Goal: Task Accomplishment & Management: Use online tool/utility

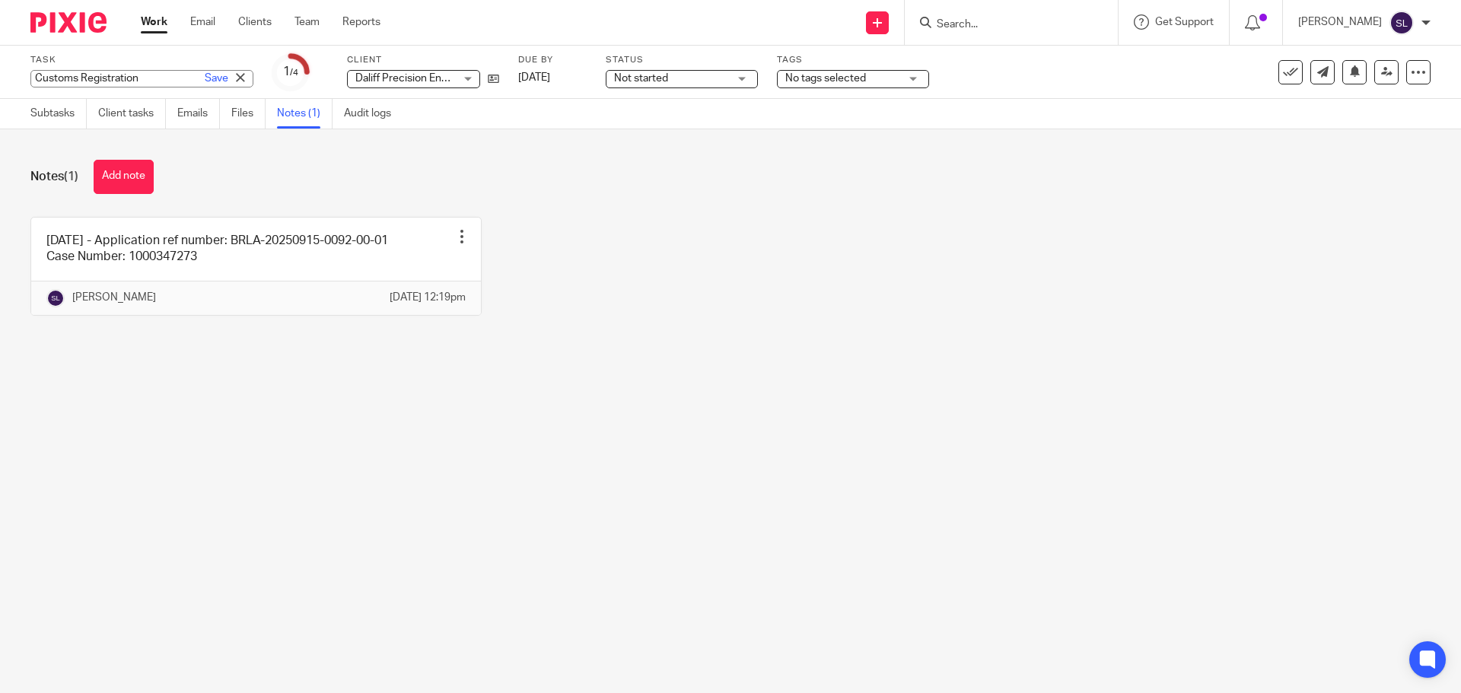
click at [49, 77] on div "Customs Registration Save Customs Registration" at bounding box center [141, 79] width 223 height 18
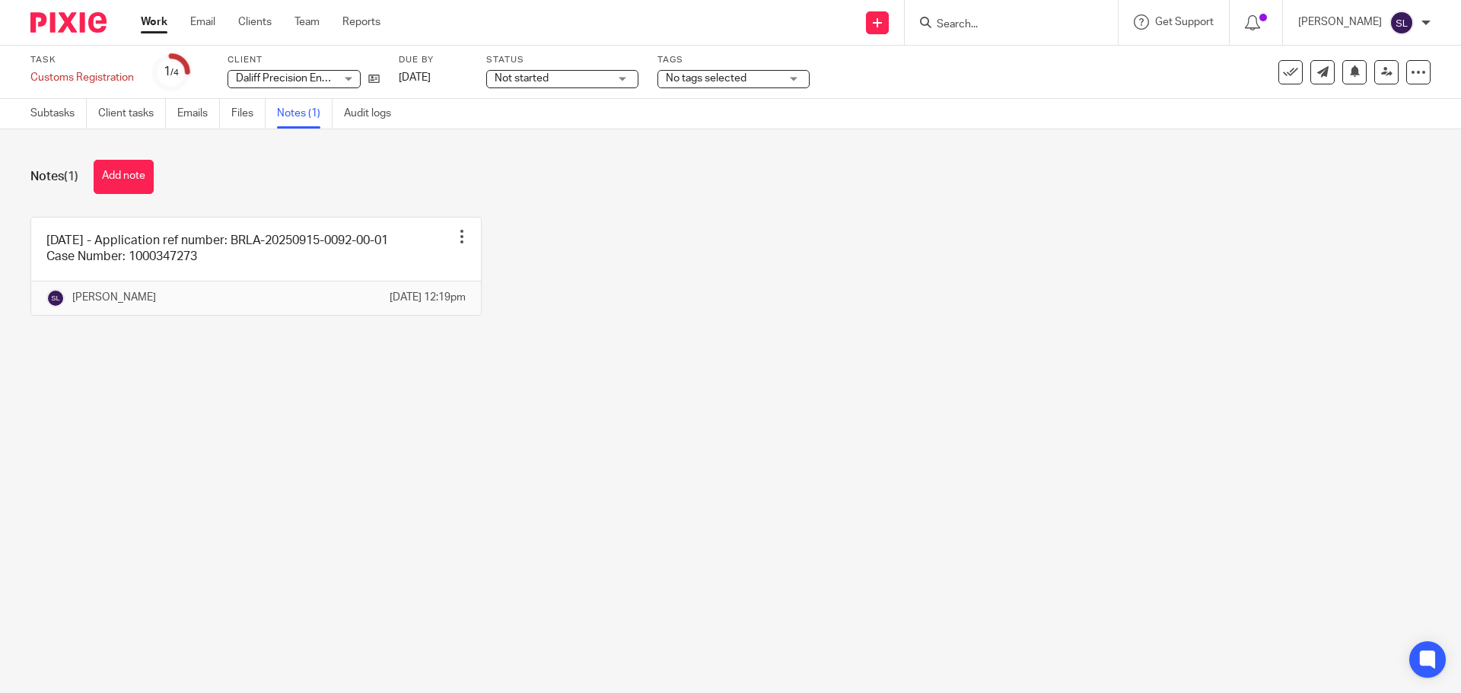
click at [39, 153] on div "Notes (1) Add note 15/09/2025 - Application ref number: BRLA-20250915-0092-00-0…" at bounding box center [730, 249] width 1461 height 240
click at [40, 116] on link "Subtasks" at bounding box center [58, 114] width 56 height 30
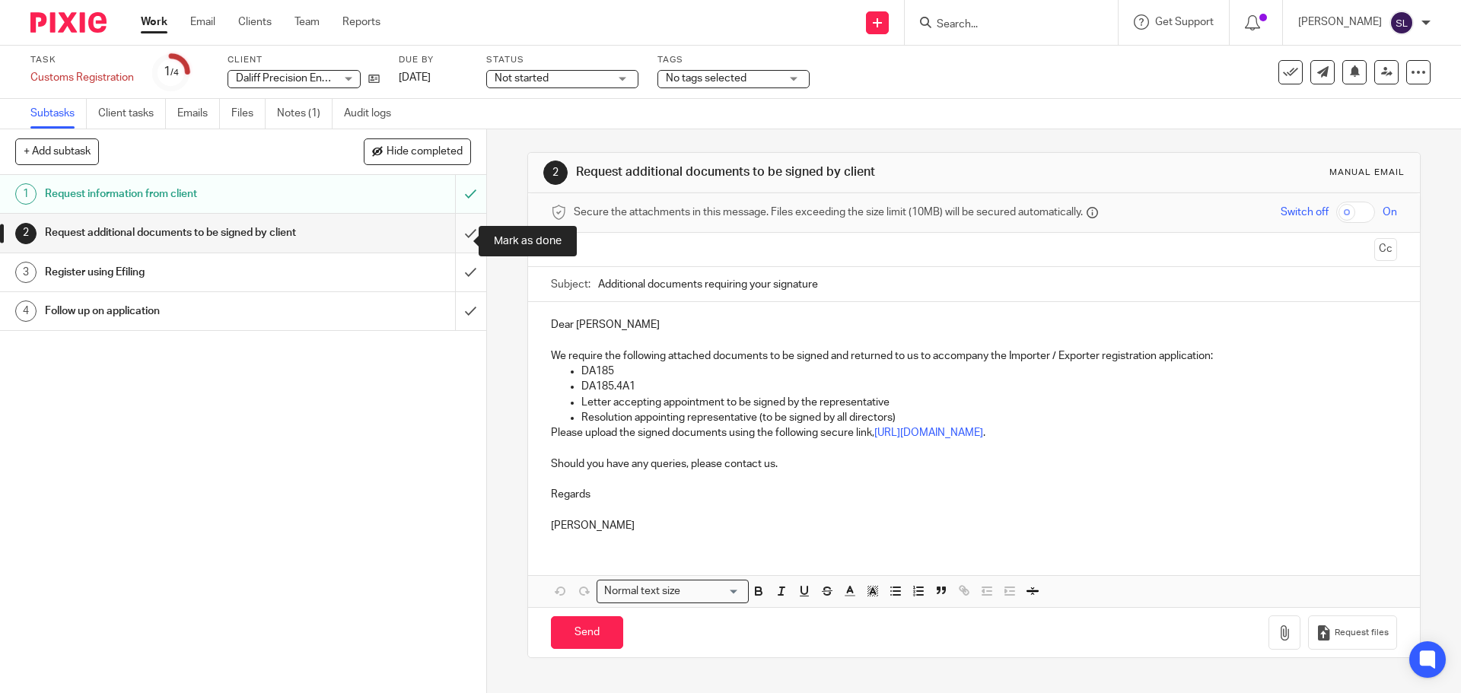
click at [449, 234] on input "submit" at bounding box center [243, 233] width 486 height 38
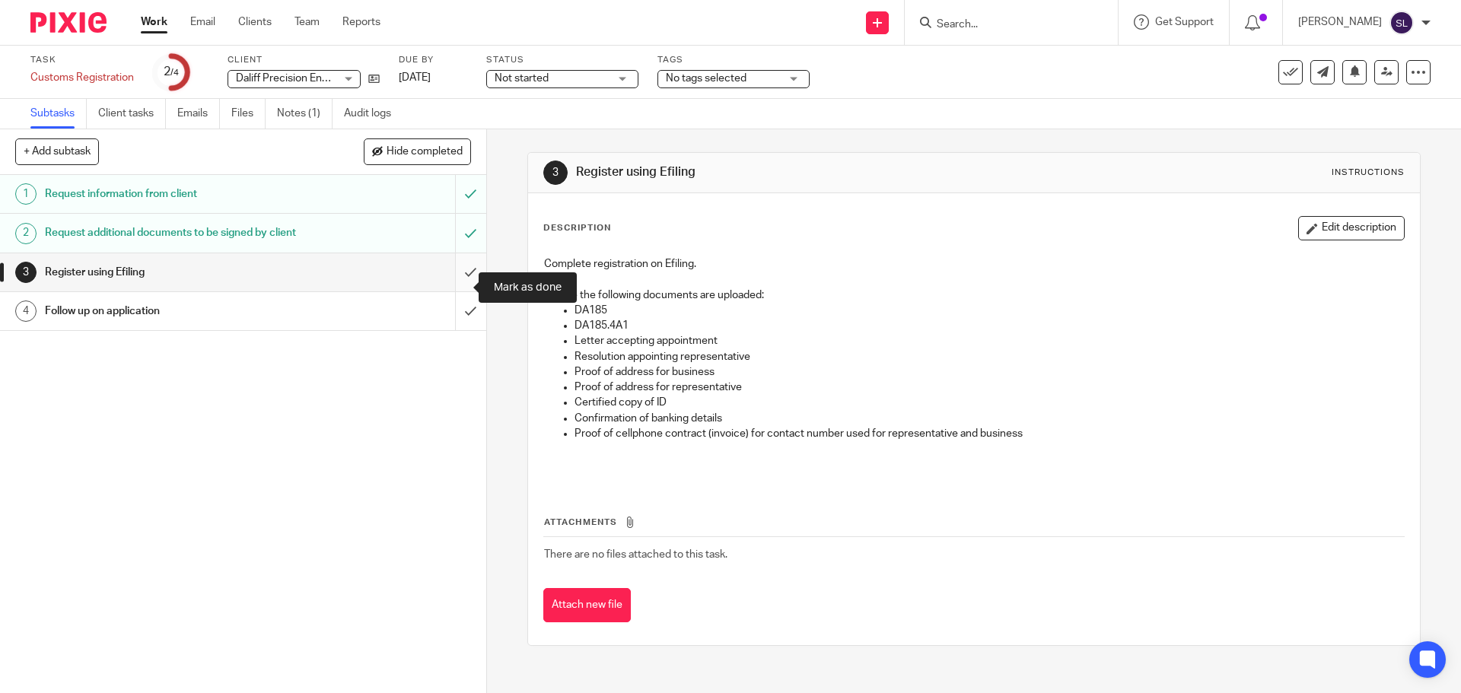
click at [453, 282] on input "submit" at bounding box center [243, 272] width 486 height 38
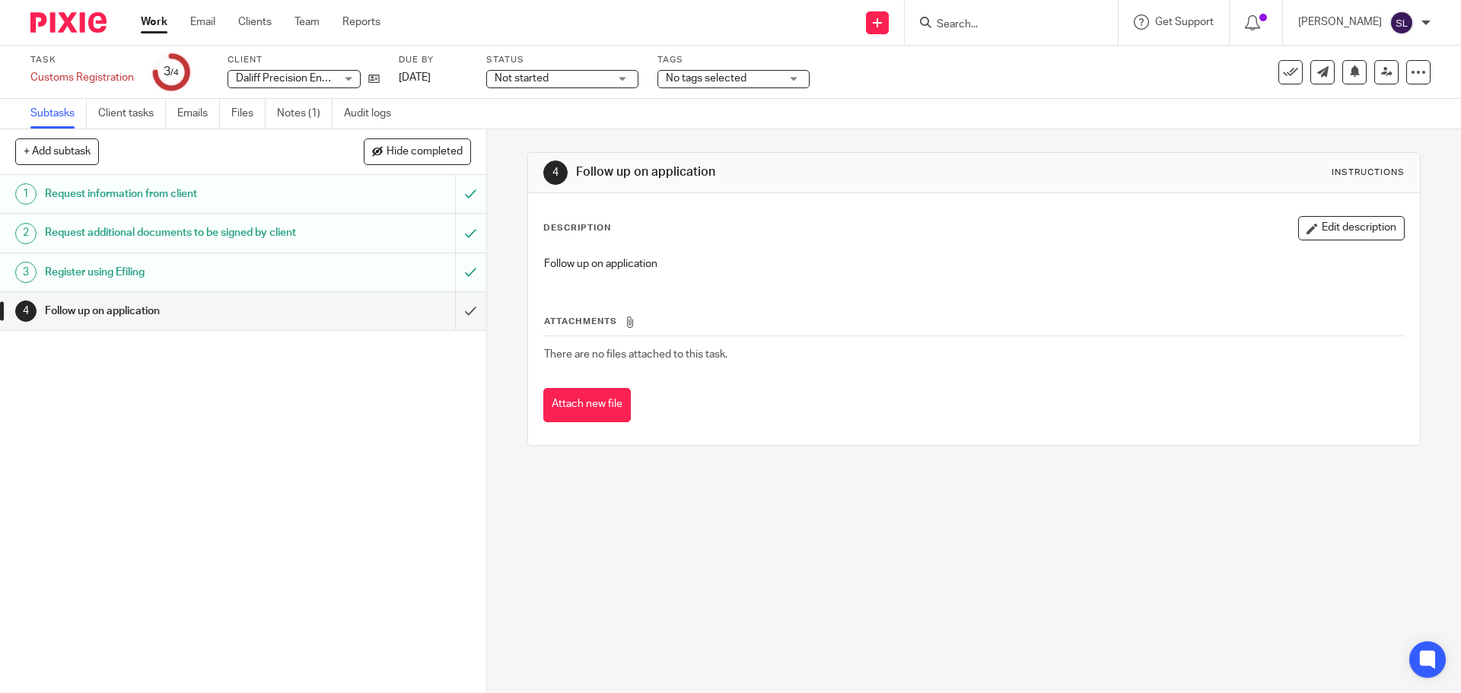
click at [52, 28] on img at bounding box center [68, 22] width 76 height 21
